Goal: Find specific page/section: Find specific page/section

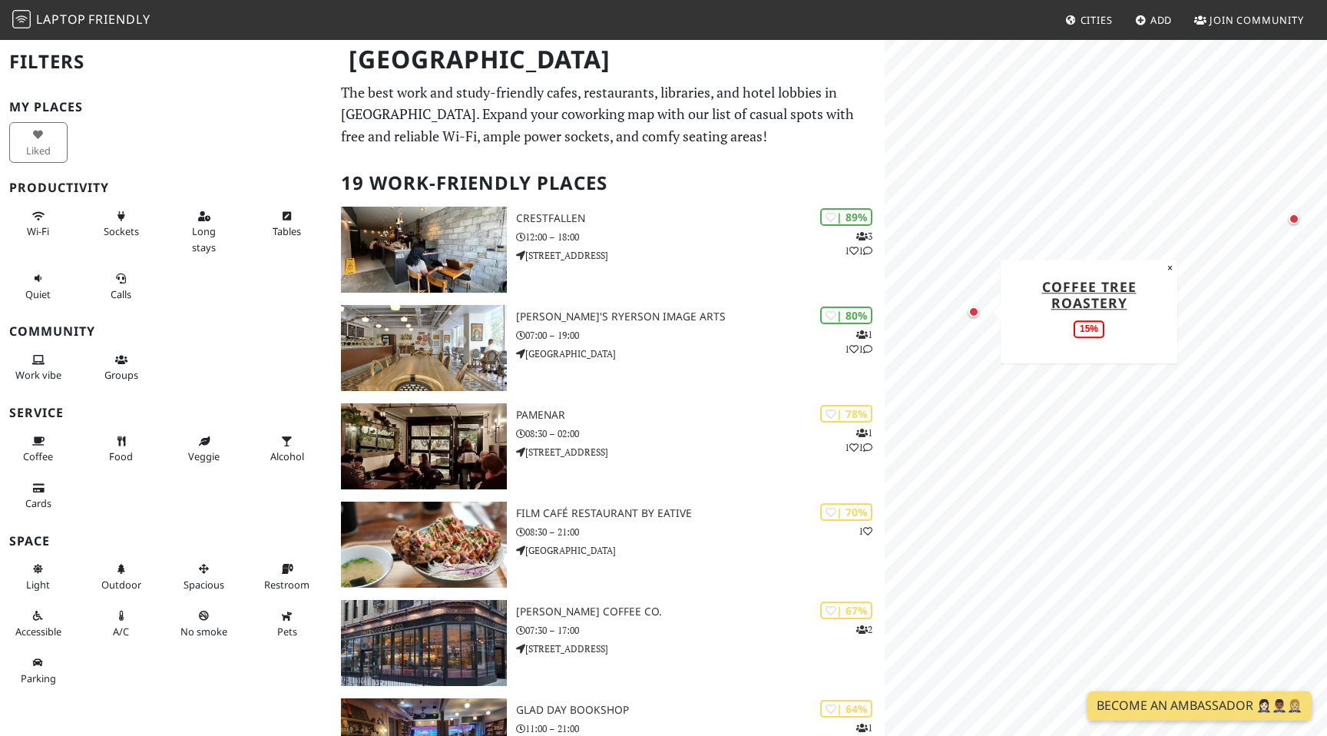
click at [976, 315] on div "Map marker" at bounding box center [974, 311] width 11 height 11
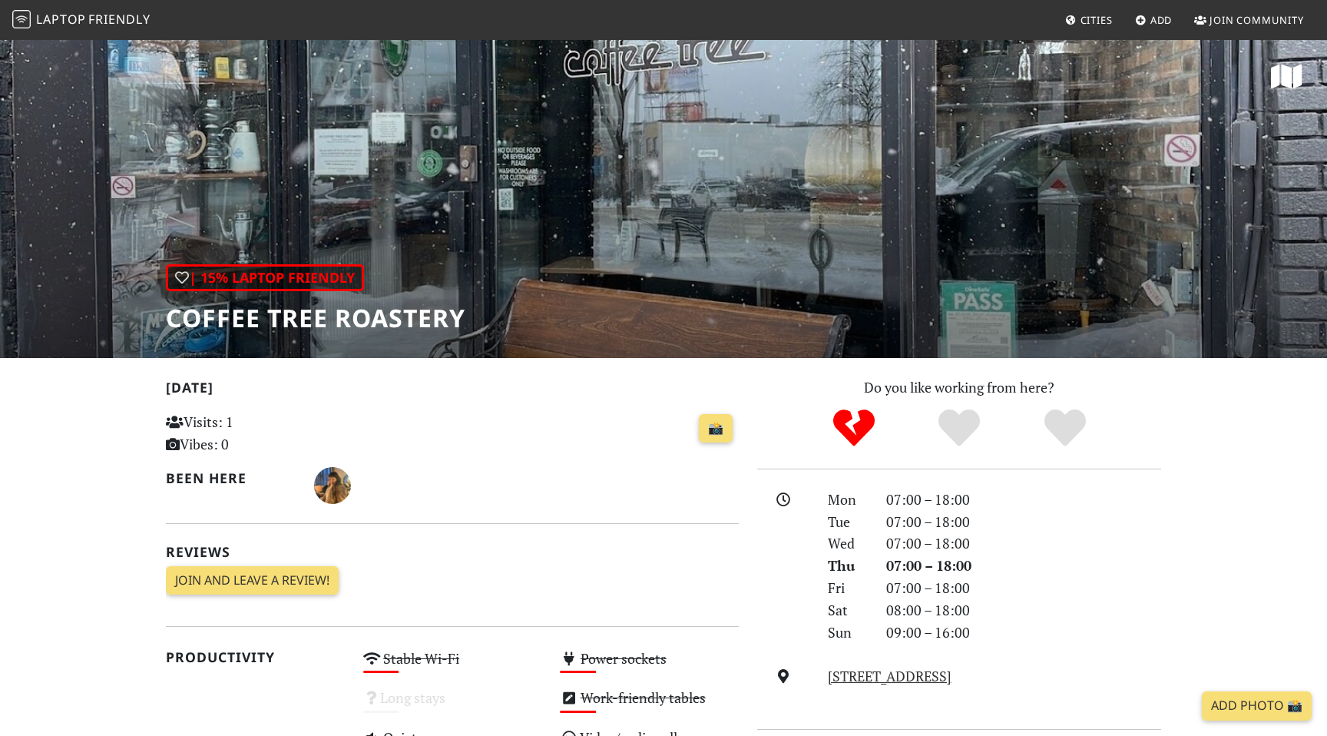
click at [361, 319] on h1 "Coffee Tree Roastery" at bounding box center [316, 317] width 300 height 29
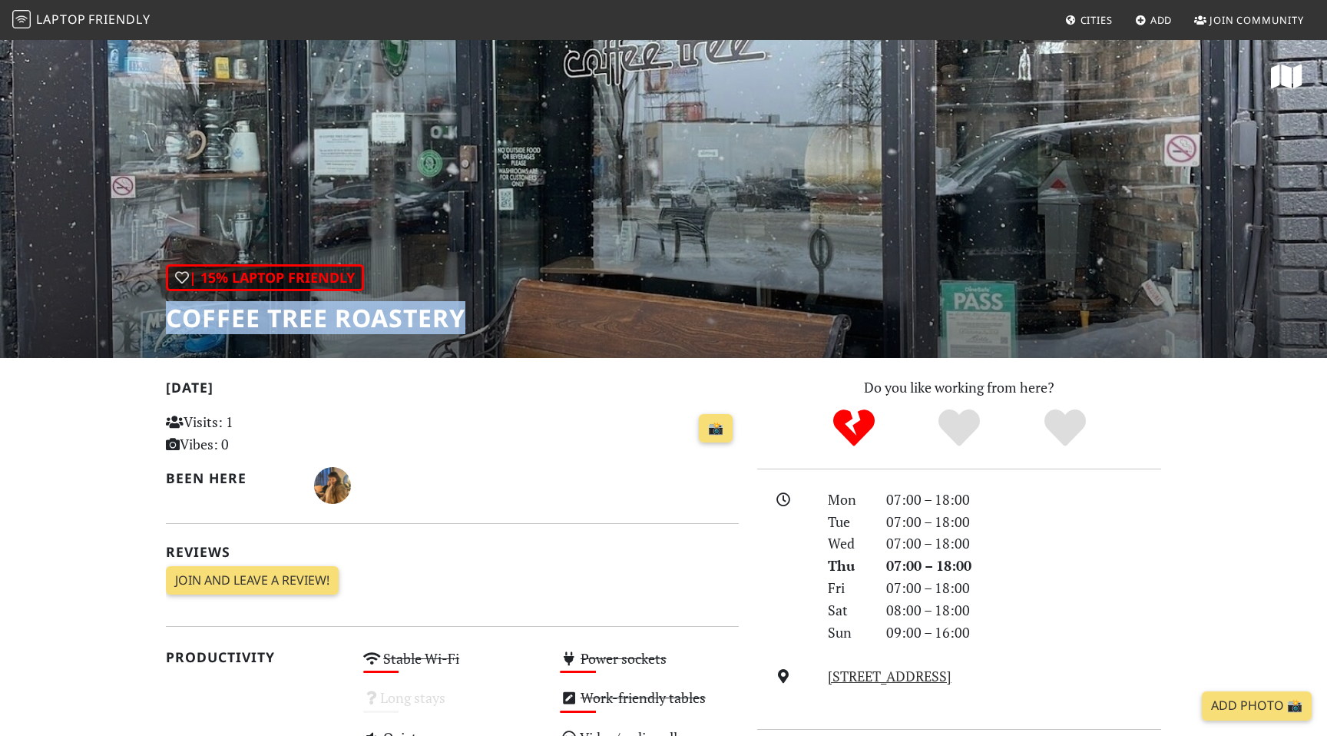
click at [361, 319] on h1 "Coffee Tree Roastery" at bounding box center [316, 317] width 300 height 29
copy div "Coffee Tree Roastery"
